Goal: Task Accomplishment & Management: Use online tool/utility

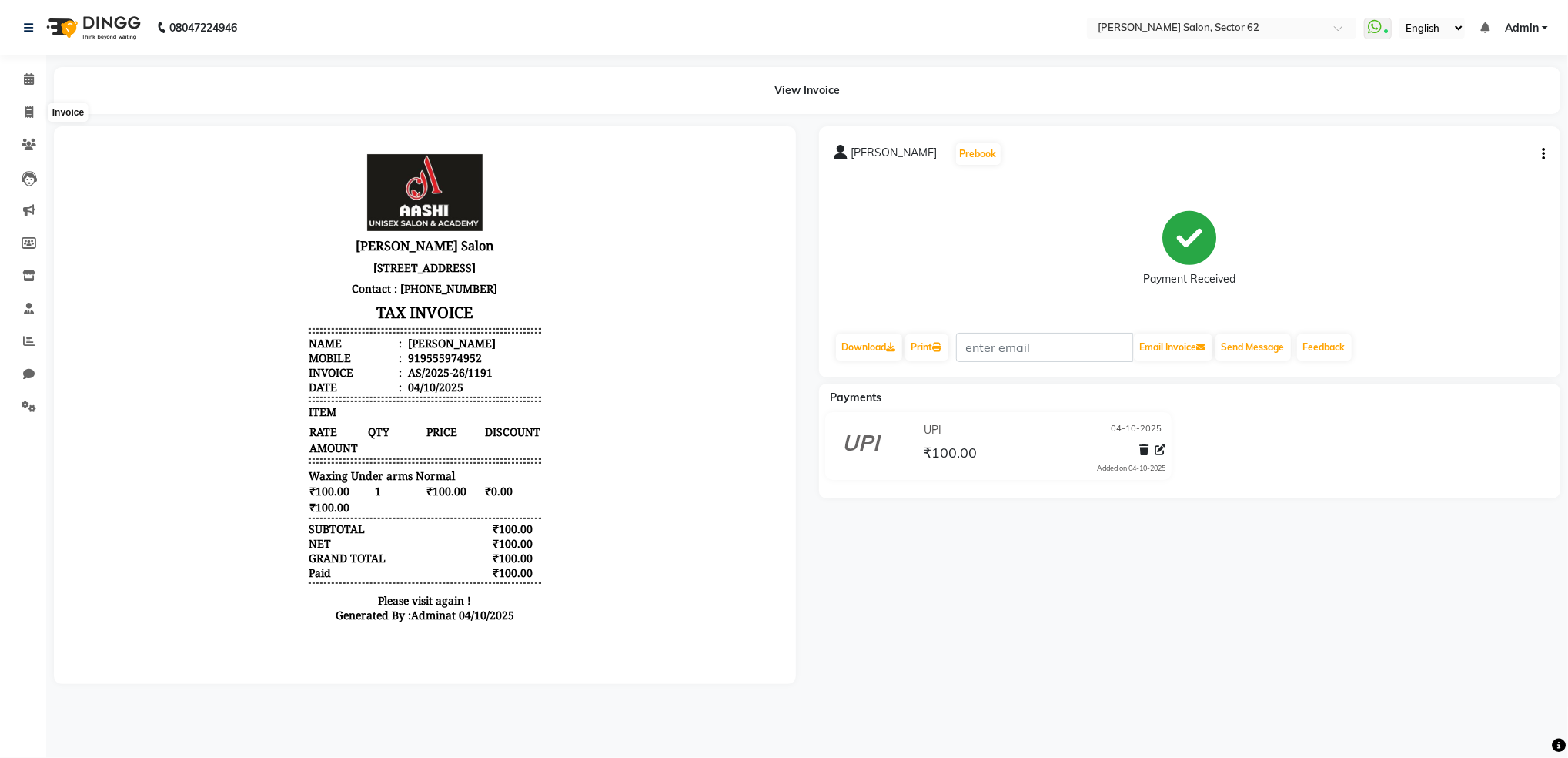
click at [27, 116] on icon at bounding box center [29, 111] width 9 height 11
select select "service"
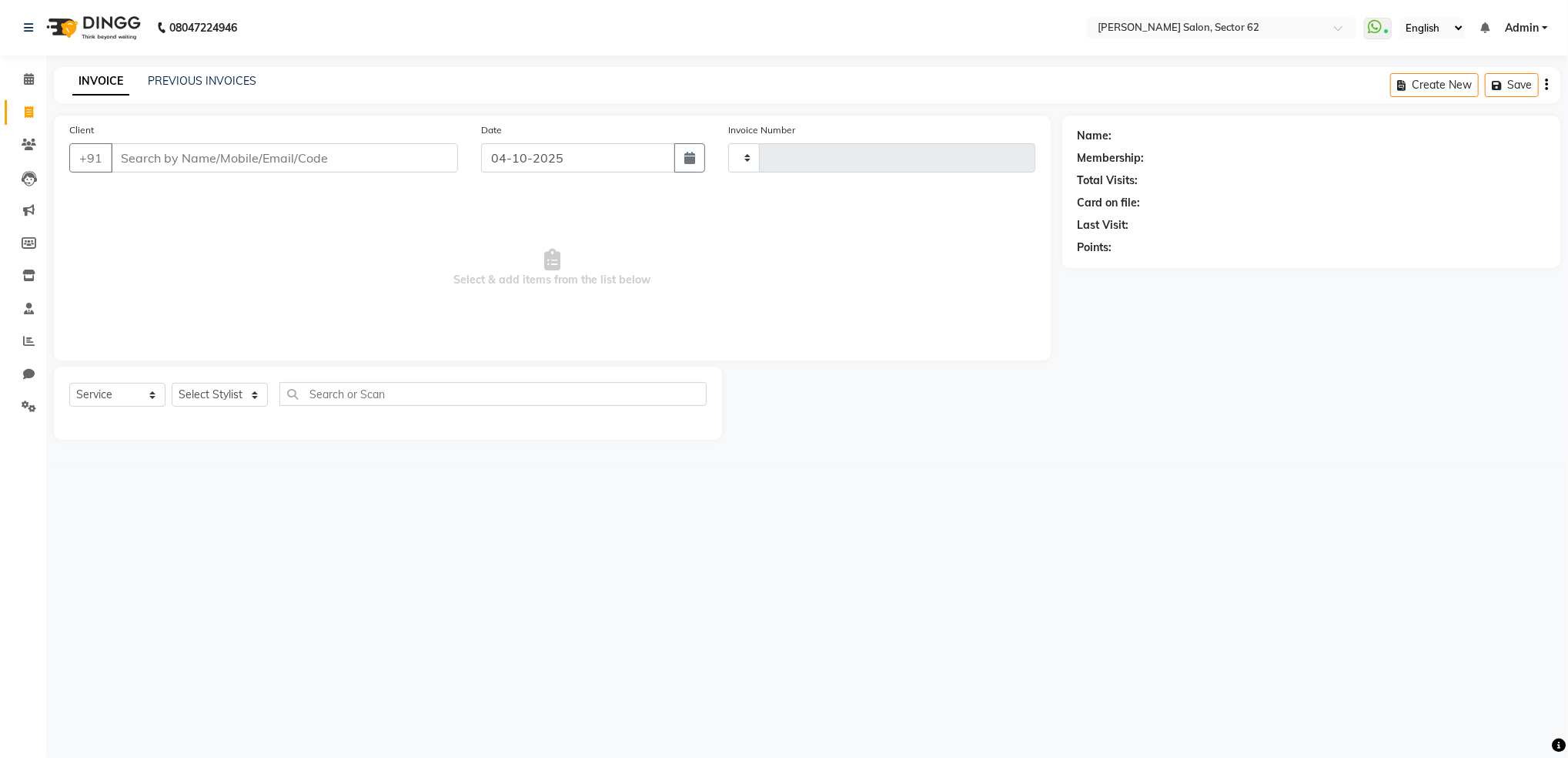
type input "1192"
select select "8124"
select select "82265"
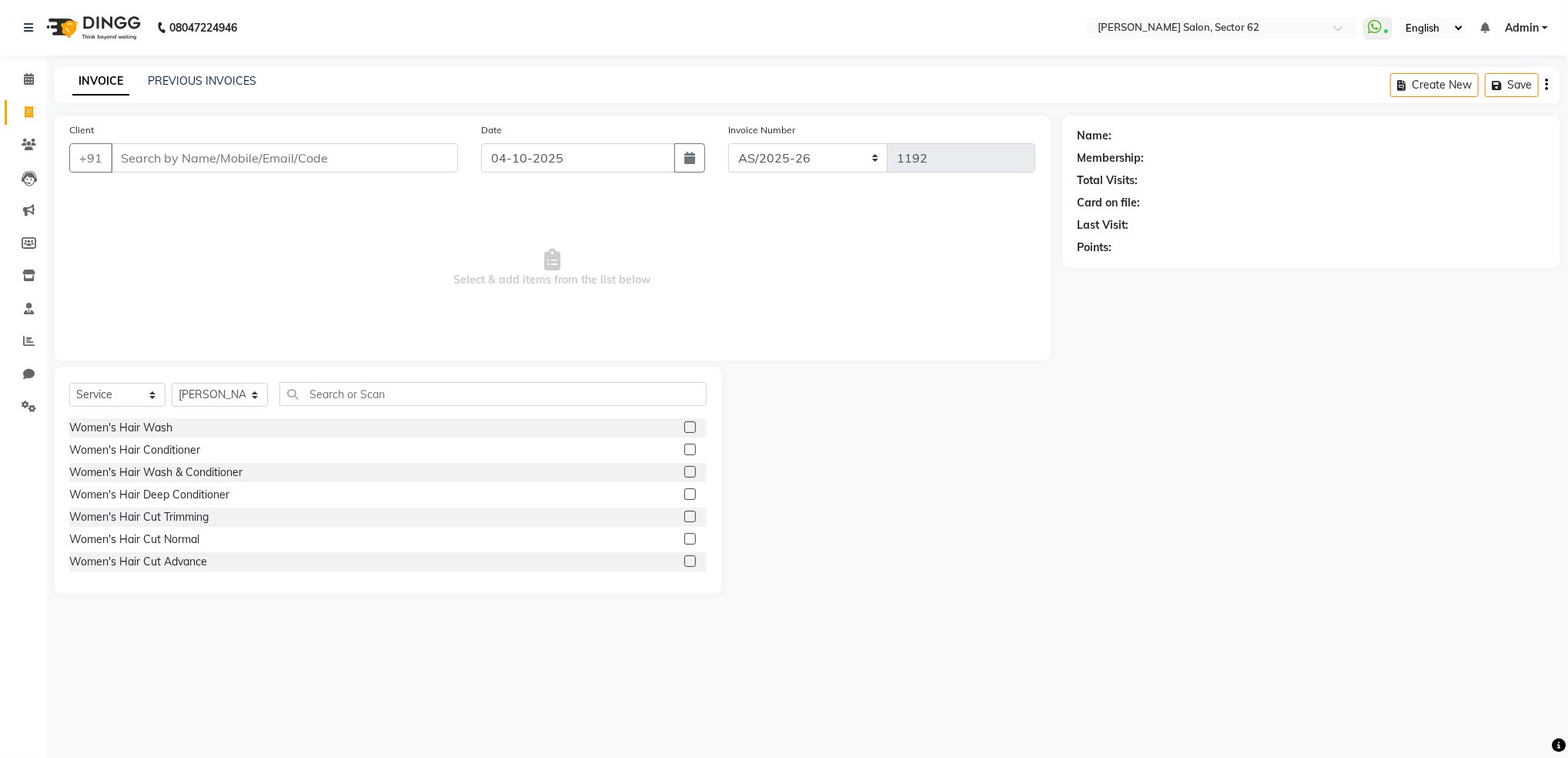
click at [355, 149] on input "Client" at bounding box center [284, 158] width 347 height 29
click at [343, 385] on input "text" at bounding box center [493, 394] width 427 height 24
type input "hair cut"
click at [684, 534] on label at bounding box center [690, 538] width 11 height 11
click at [684, 534] on input "checkbox" at bounding box center [690, 540] width 10 height 10
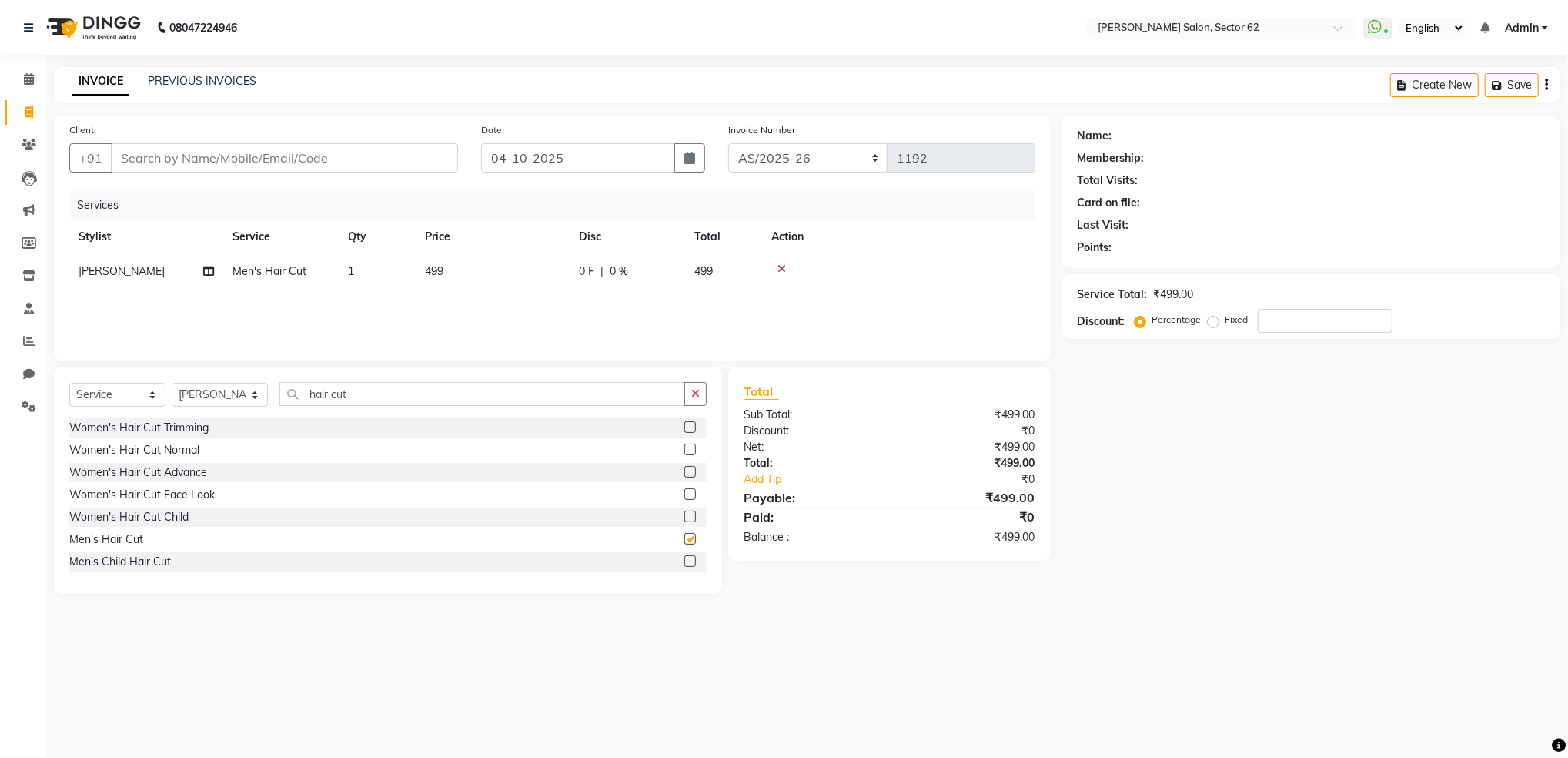
checkbox input "false"
click at [337, 154] on input "Client" at bounding box center [284, 158] width 347 height 29
type input "9"
type input "0"
type input "9910661955"
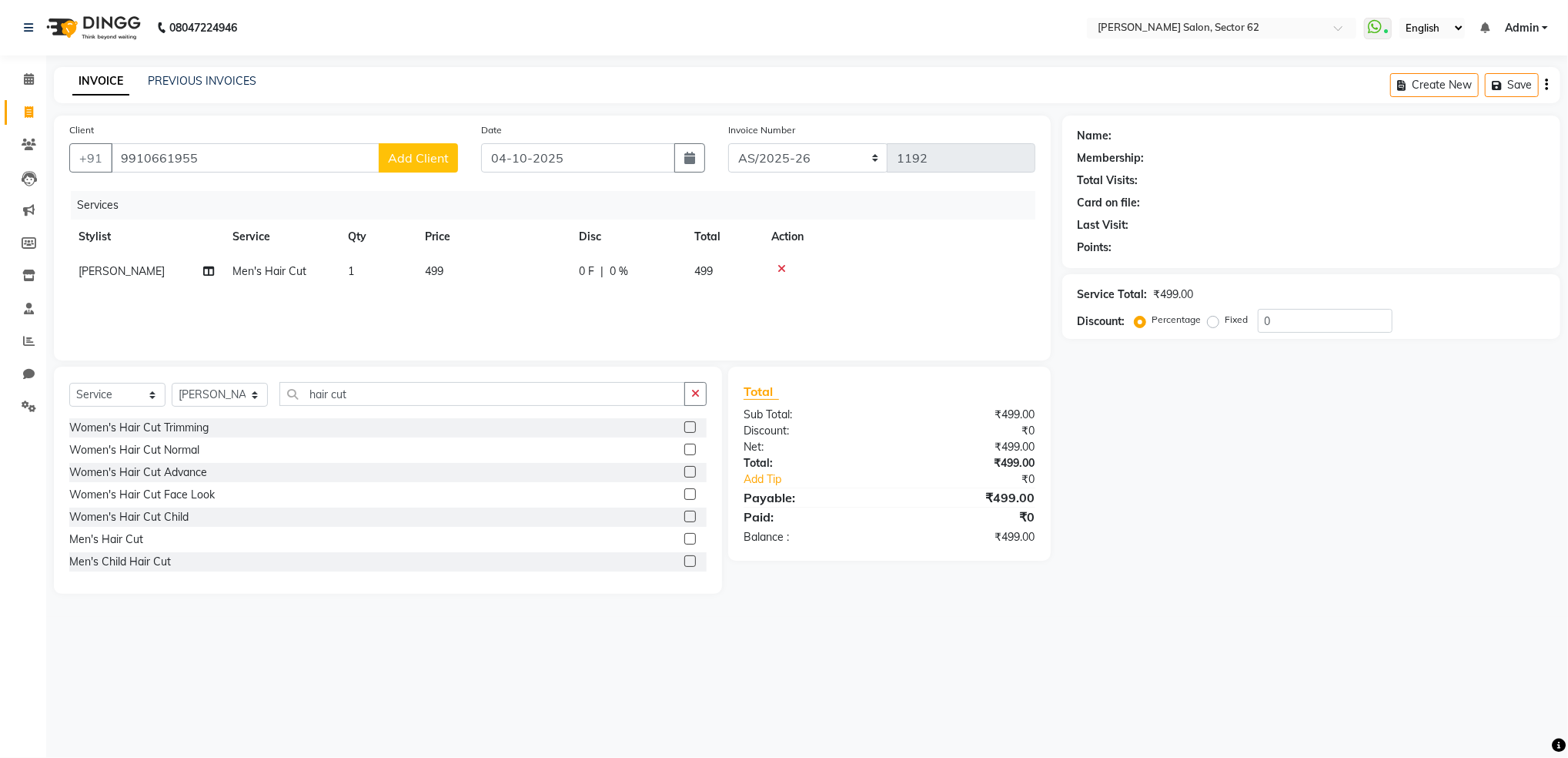
click at [433, 150] on span "Add Client" at bounding box center [418, 158] width 60 height 16
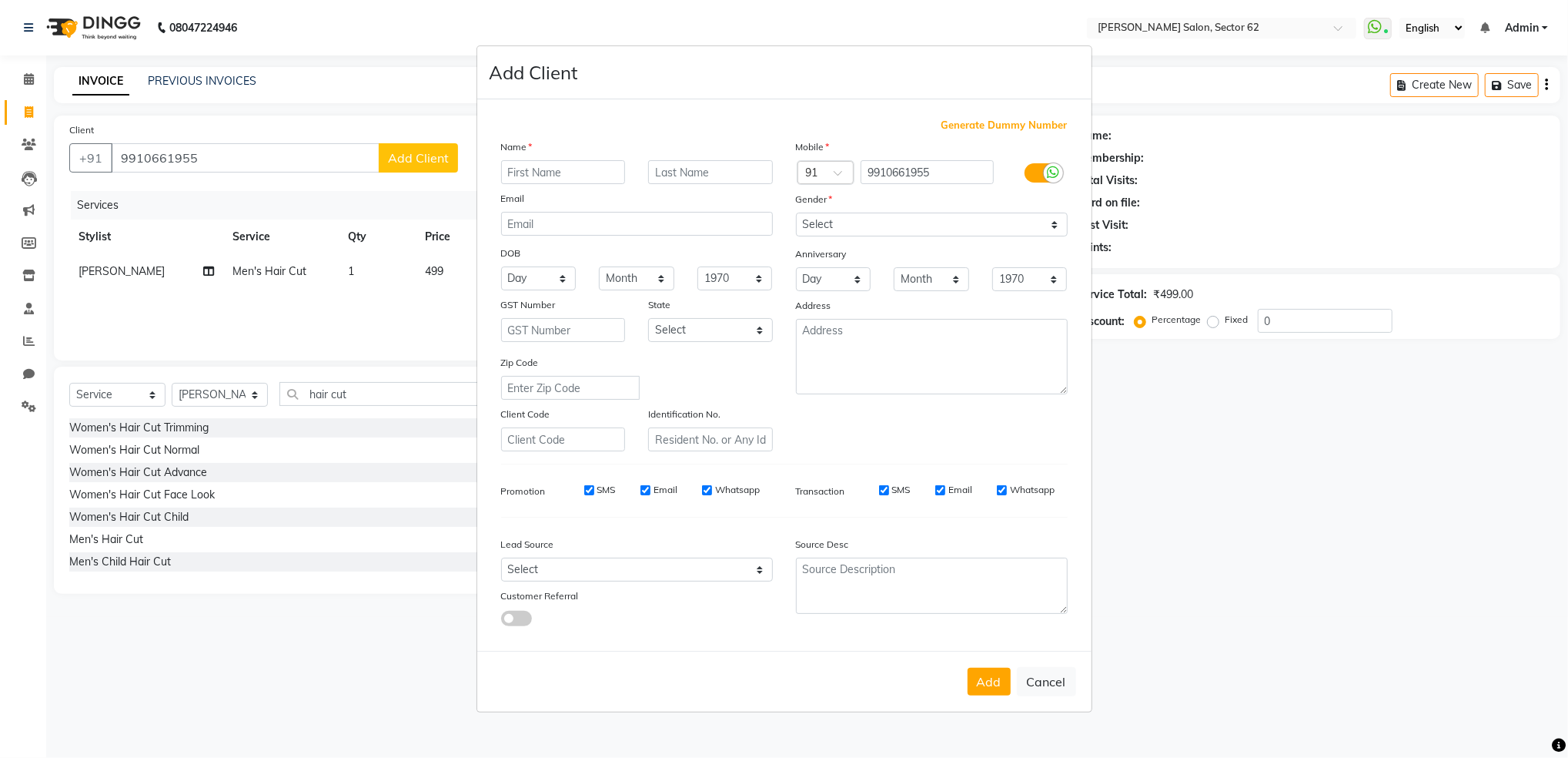
click at [582, 173] on input "text" at bounding box center [564, 172] width 124 height 24
type input "Pramod"
click at [670, 174] on input "text" at bounding box center [710, 172] width 124 height 24
type input "Lakhina"
click at [872, 231] on select "Select Male Female Other Prefer Not To Say" at bounding box center [931, 224] width 272 height 24
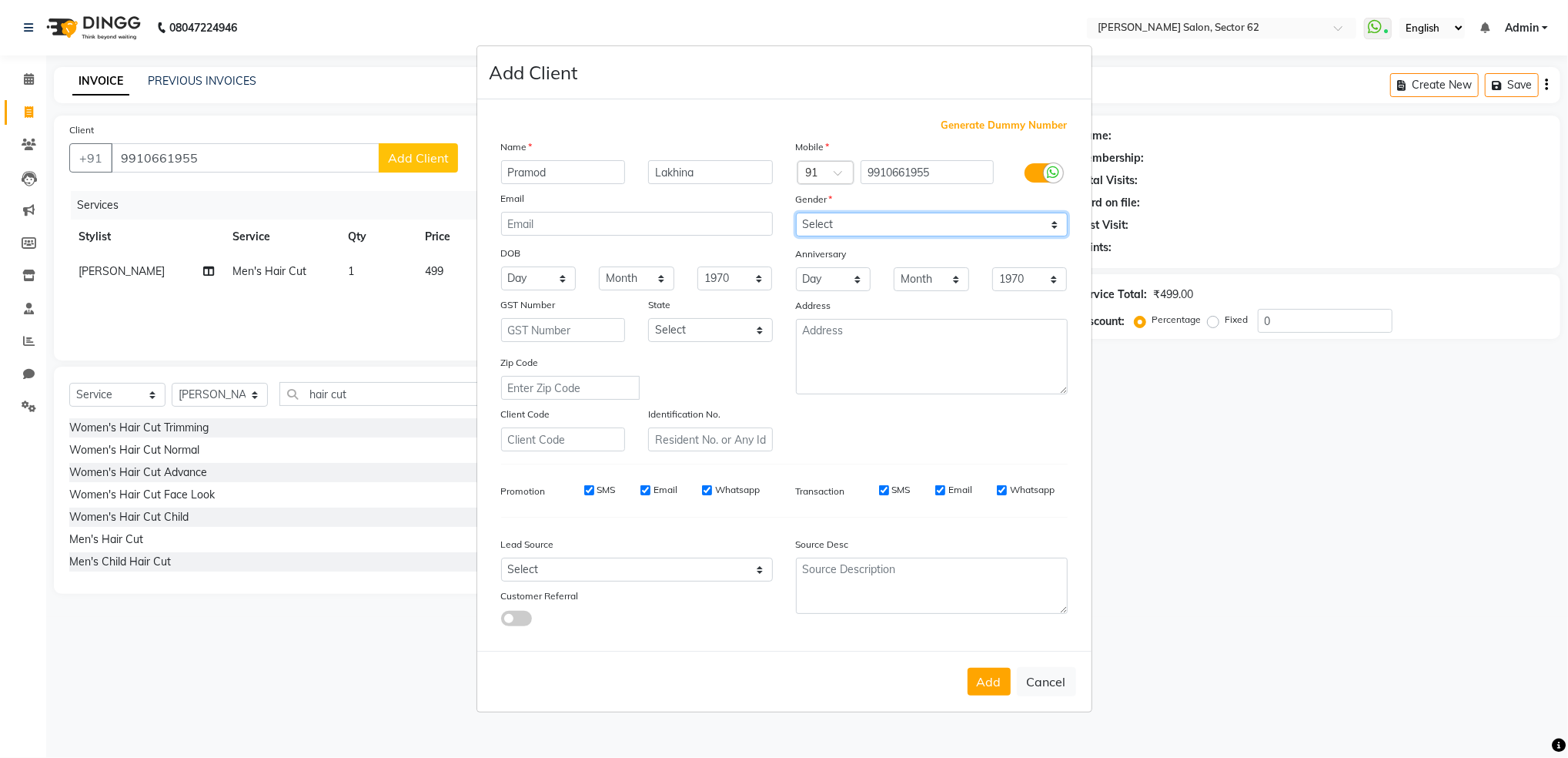
select select "male"
click at [796, 212] on select "Select Male Female Other Prefer Not To Say" at bounding box center [931, 224] width 272 height 24
click at [976, 685] on button "Add" at bounding box center [989, 681] width 43 height 28
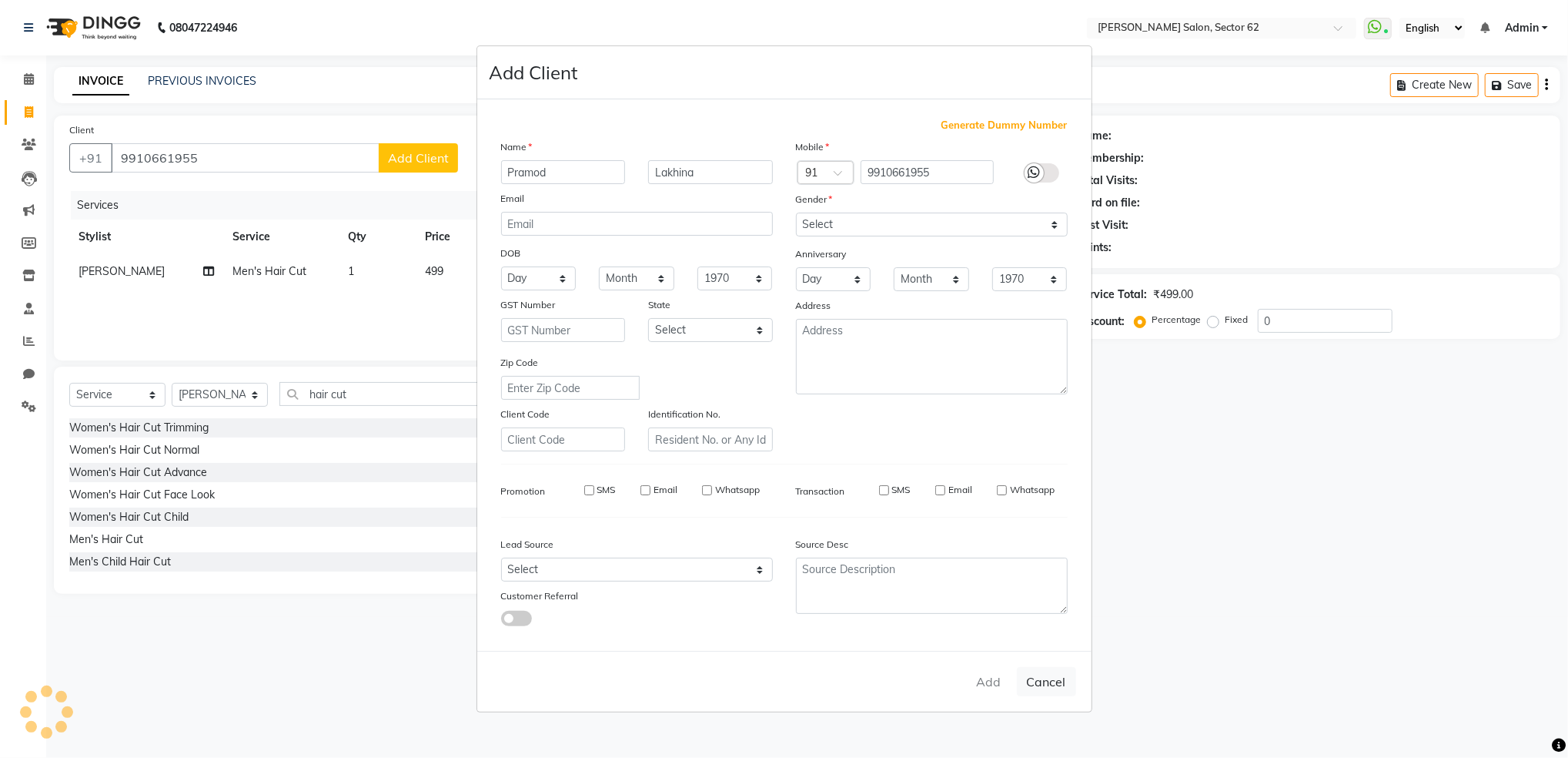
select select
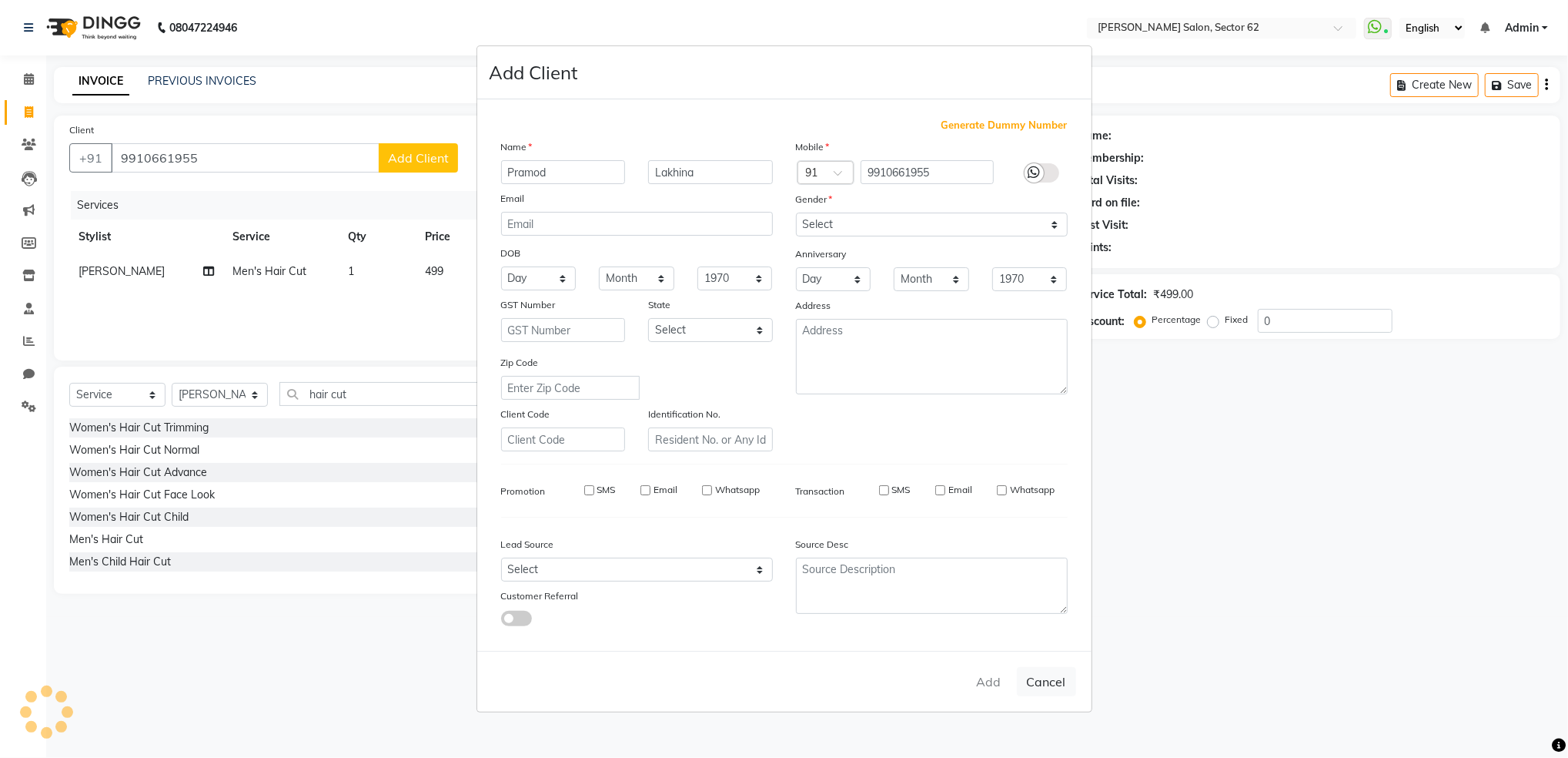
select select
checkbox input "false"
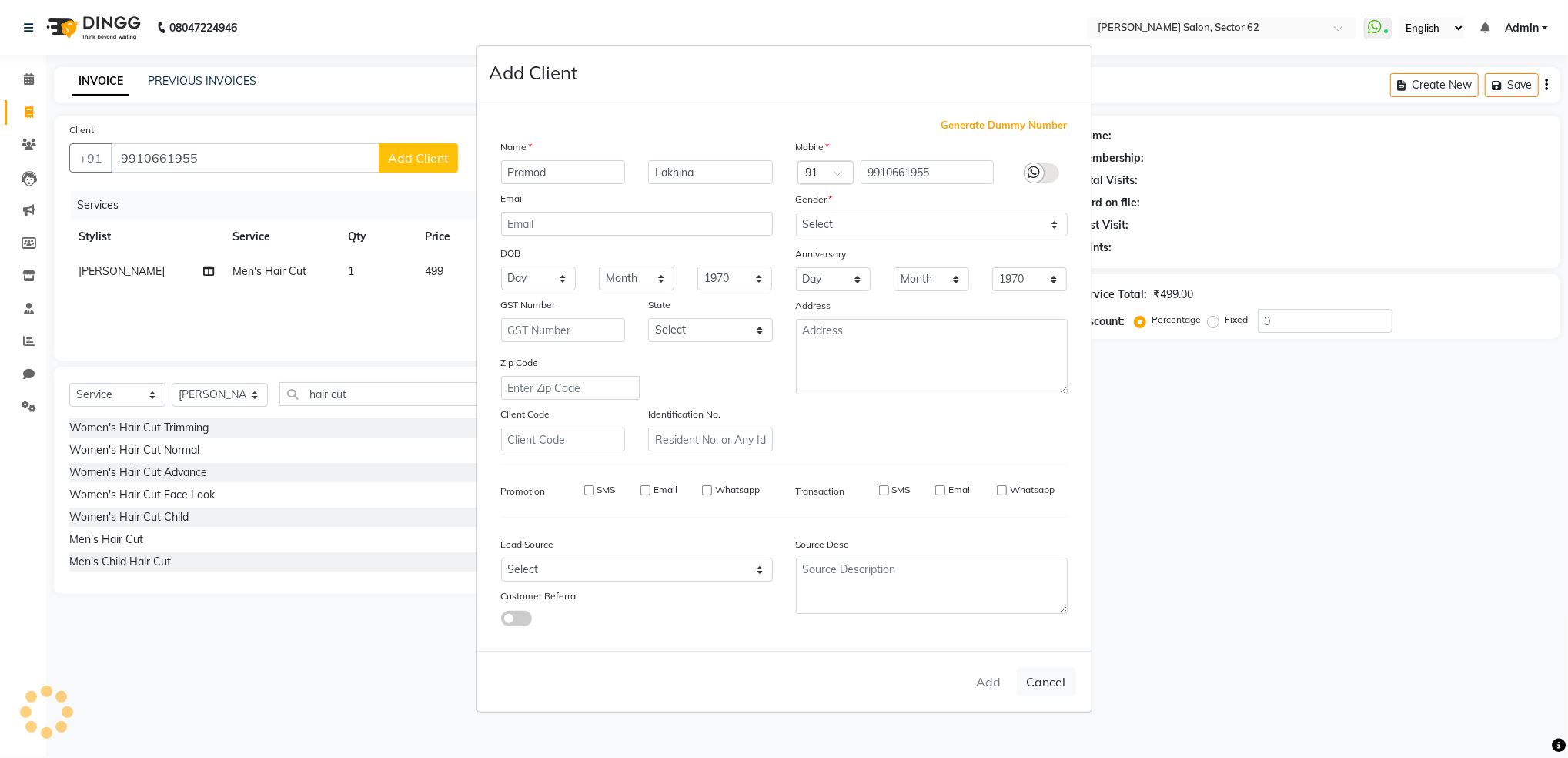
checkbox input "false"
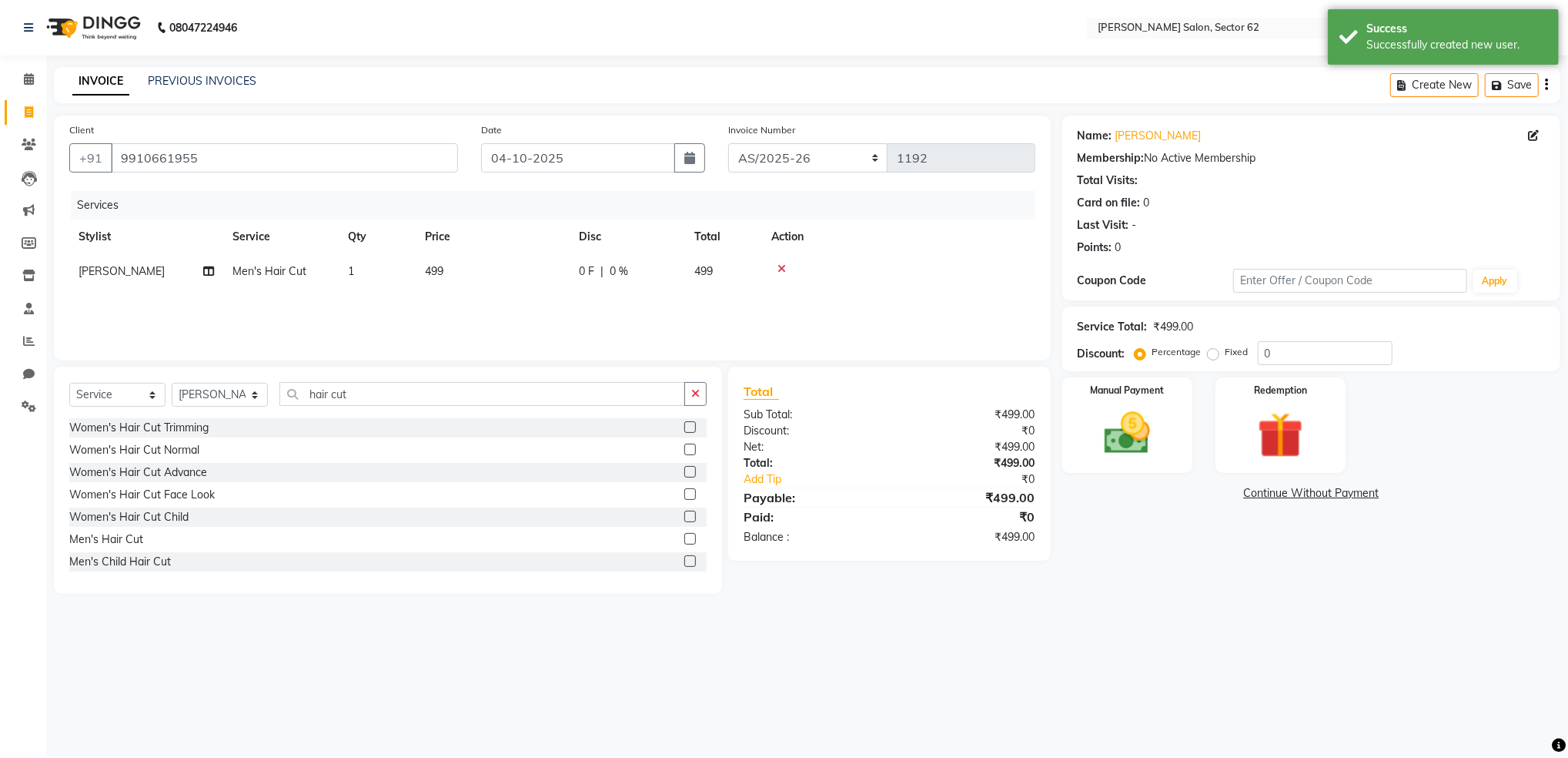
click at [433, 269] on span "499" at bounding box center [433, 271] width 18 height 14
select select "82265"
click at [524, 279] on input "499" at bounding box center [564, 275] width 135 height 24
type input "4"
type input "200"
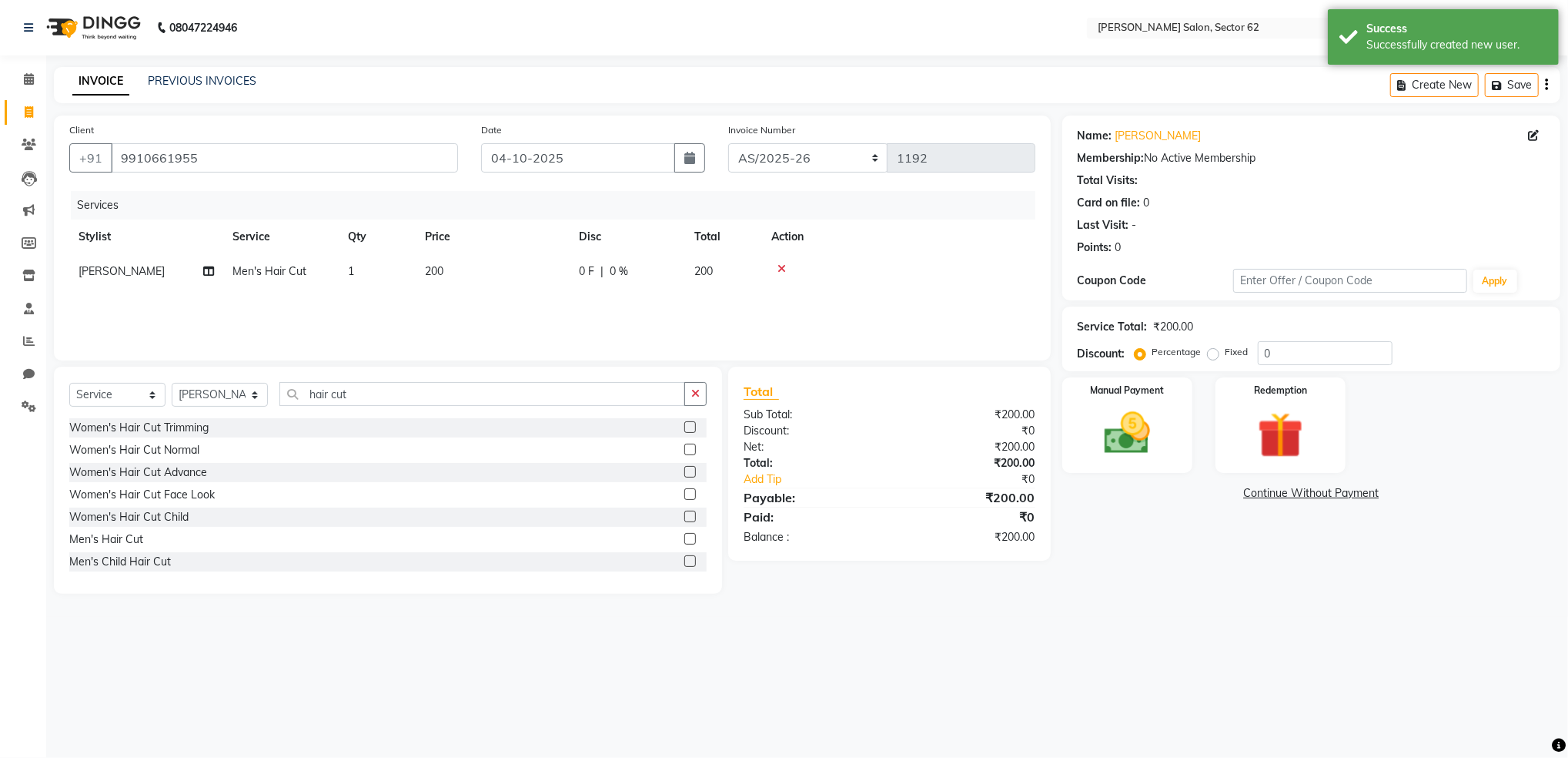
click at [522, 324] on div "Services Stylist Service Qty Price Disc Total Action Mohd Sohil Men's Hair Cut …" at bounding box center [551, 268] width 966 height 154
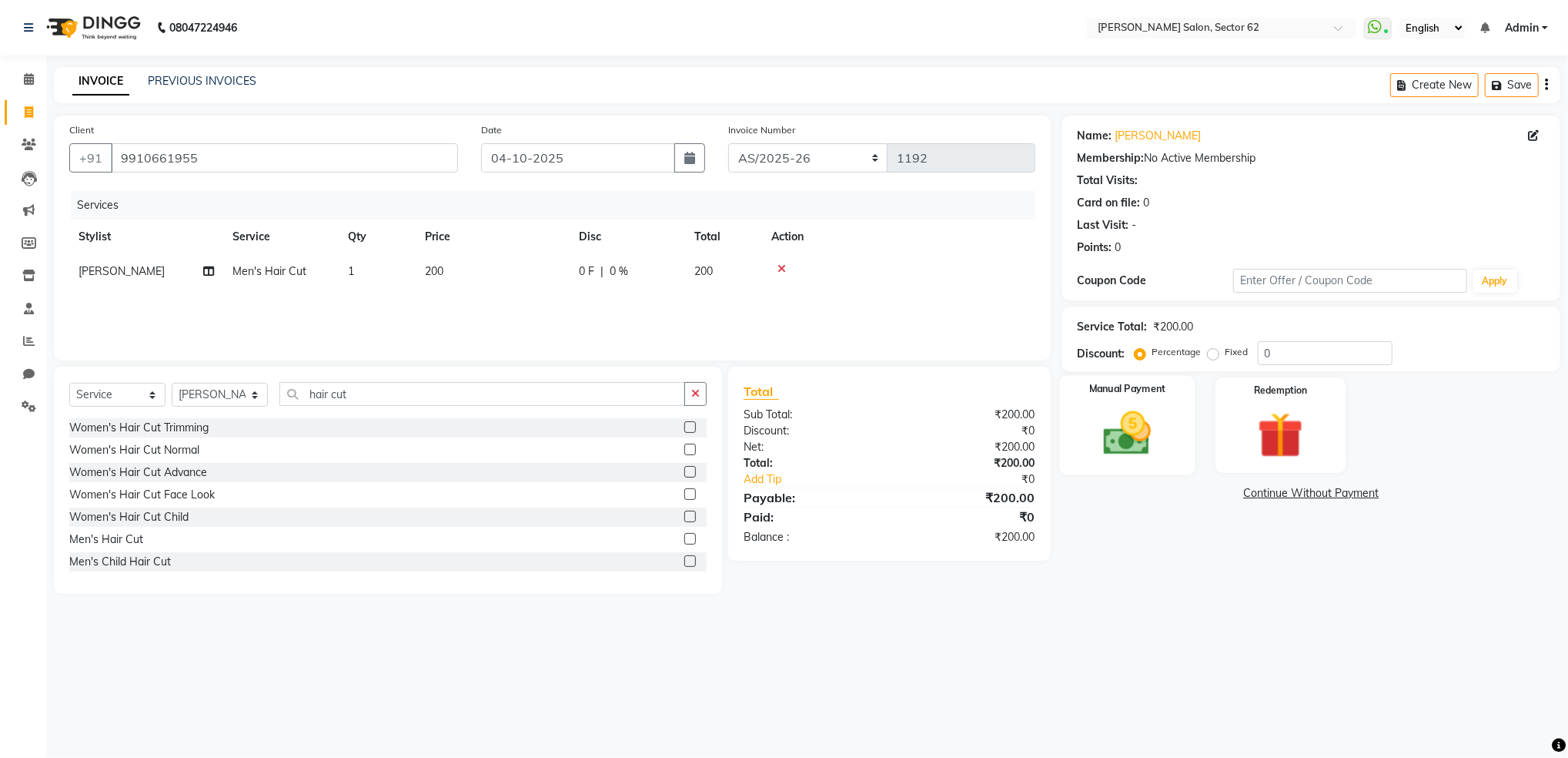
click at [1094, 427] on img at bounding box center [1127, 433] width 78 height 55
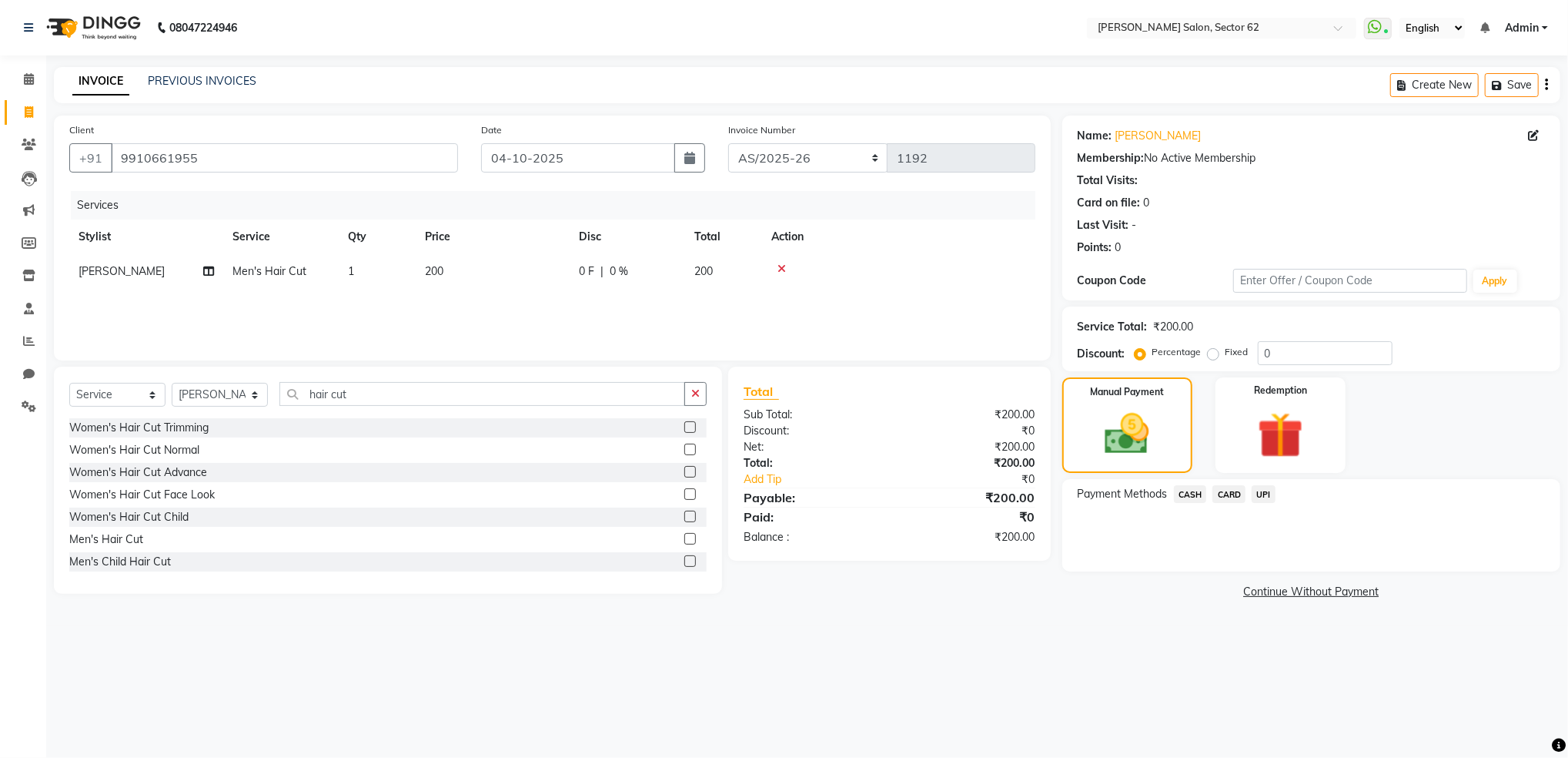
click at [1264, 496] on span "UPI" at bounding box center [1263, 494] width 24 height 18
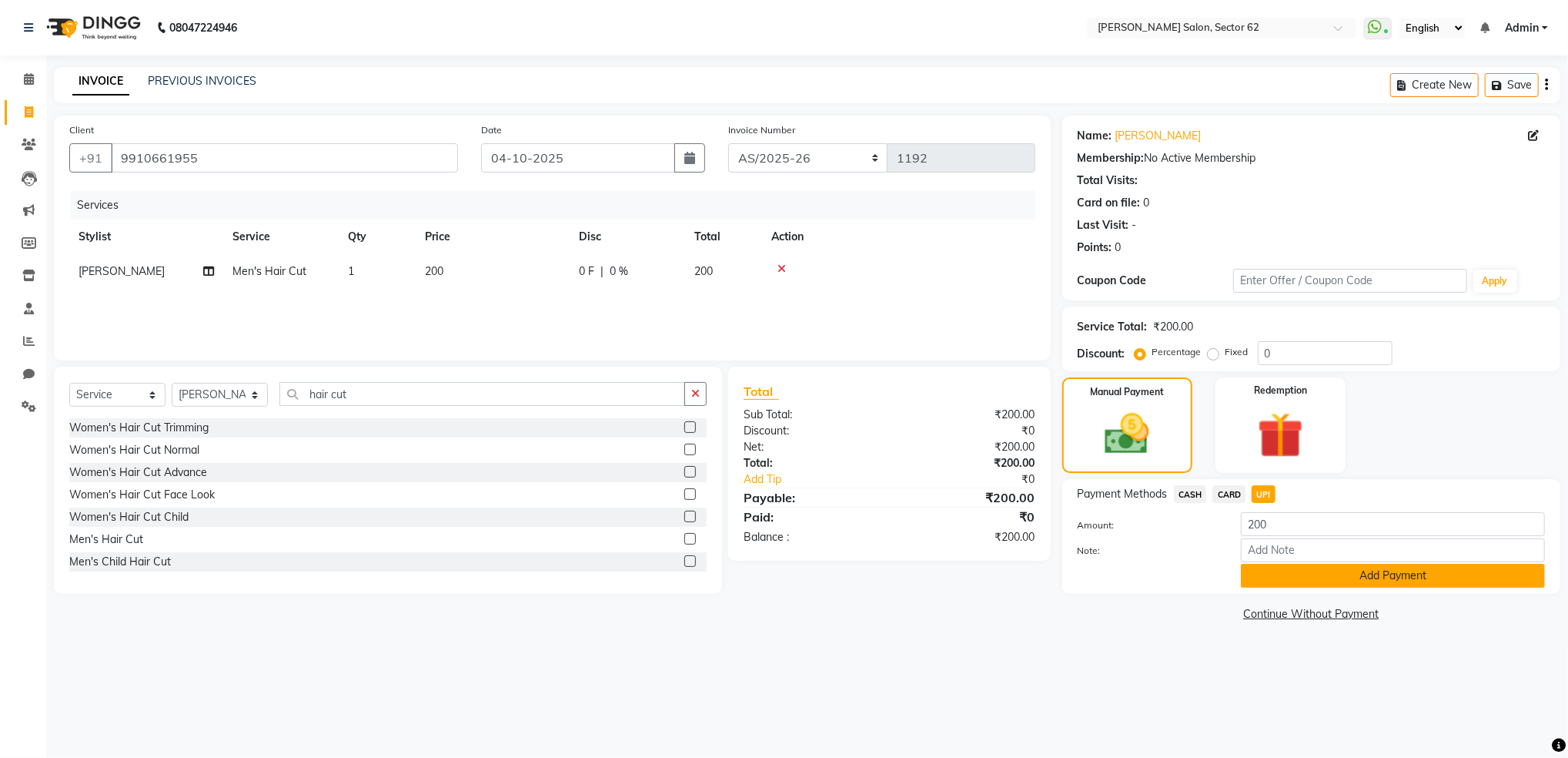
click at [1277, 577] on button "Add Payment" at bounding box center [1393, 576] width 304 height 24
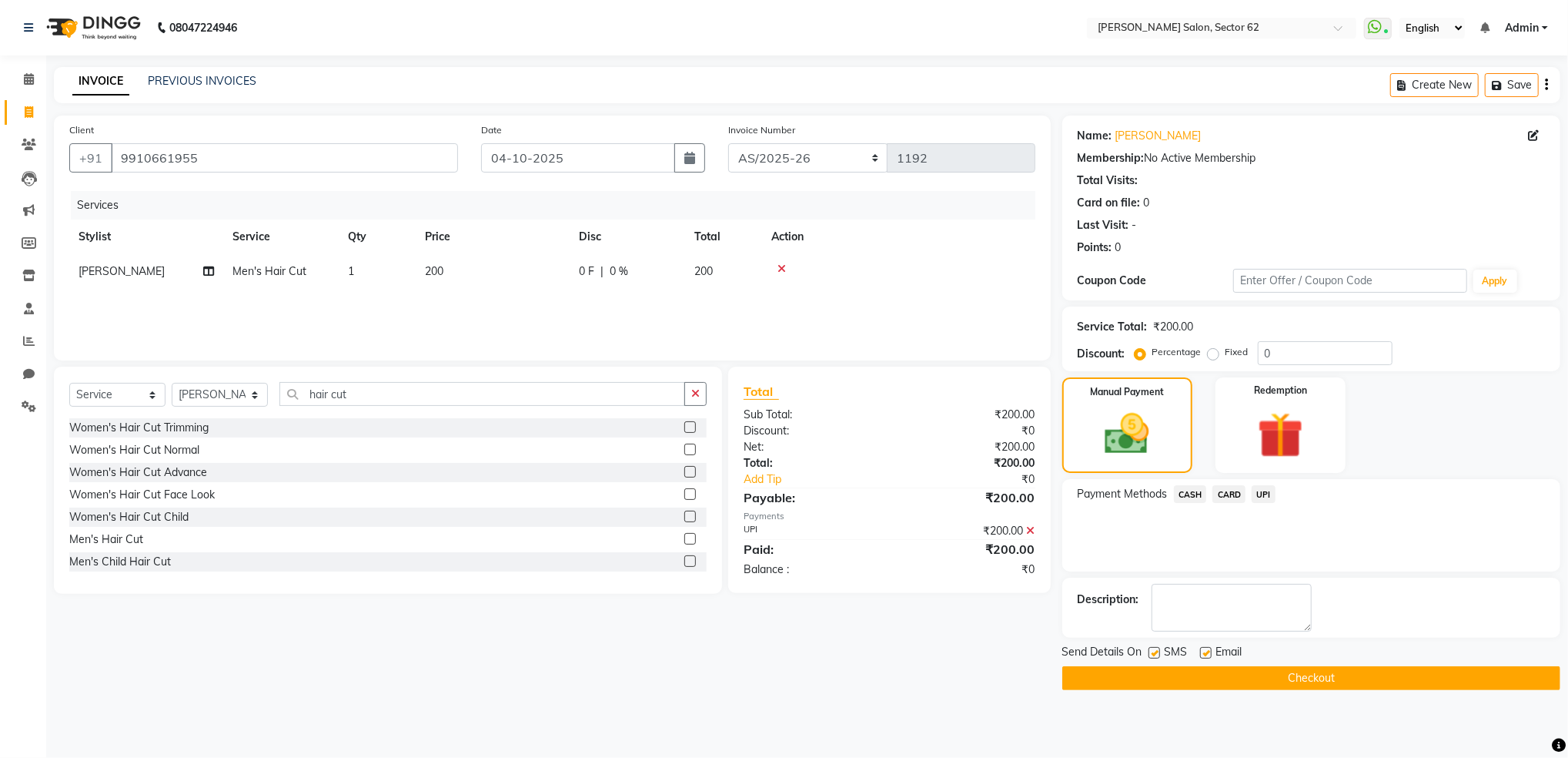
click at [1244, 685] on button "Checkout" at bounding box center [1311, 678] width 498 height 24
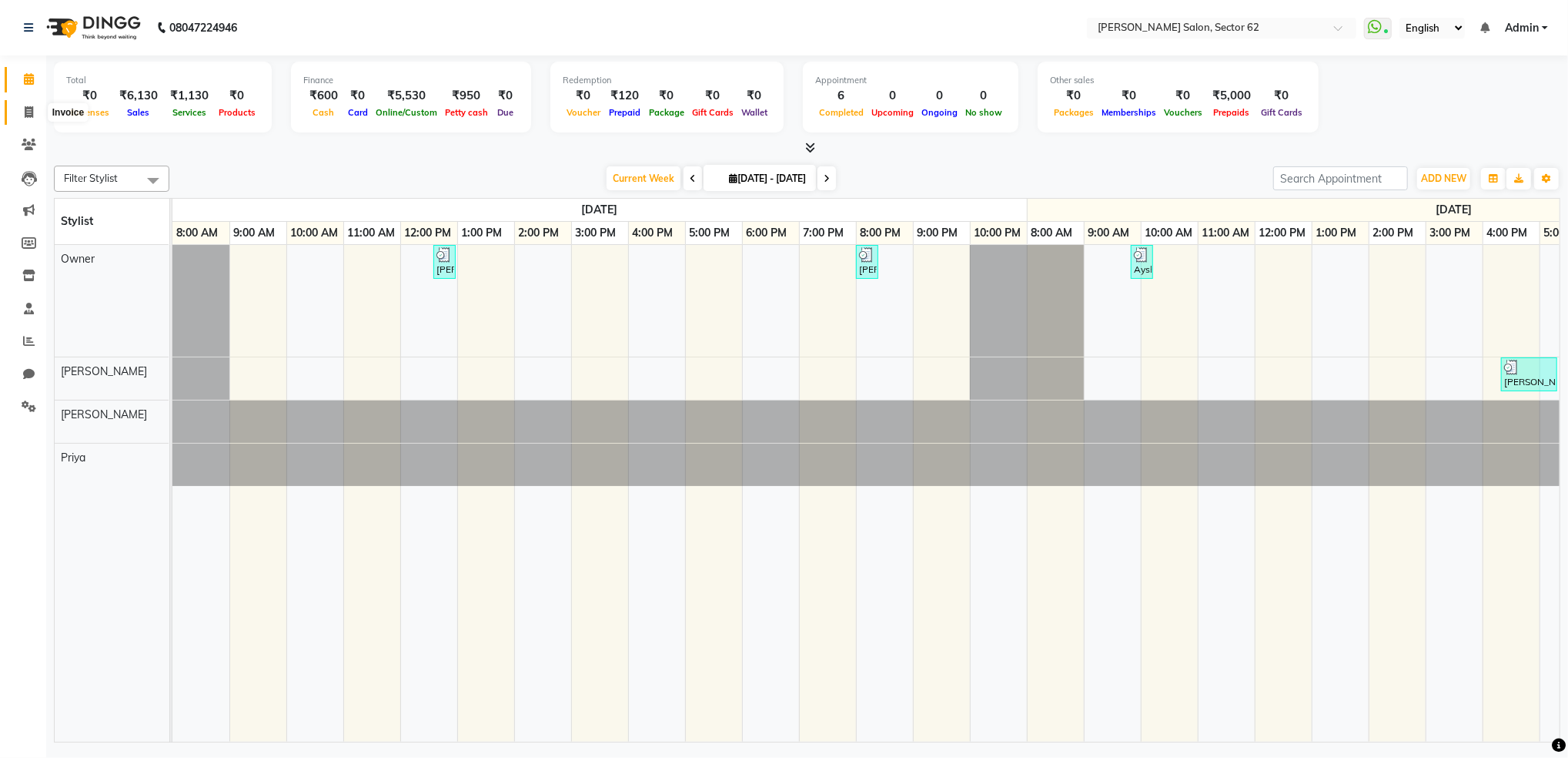
click at [18, 113] on span at bounding box center [28, 112] width 27 height 18
select select "service"
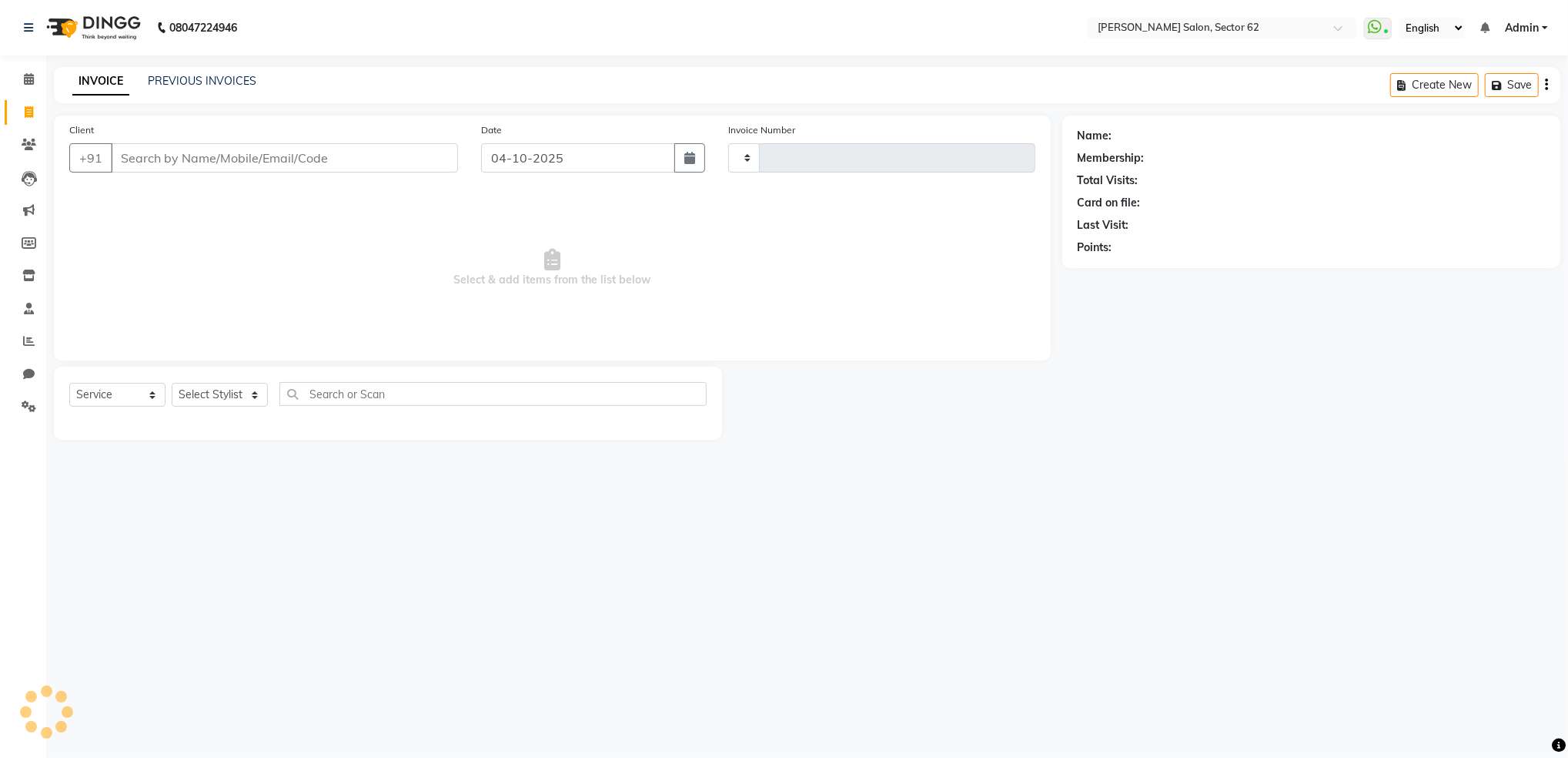
type input "1193"
select select "8124"
select select "82265"
